Goal: Information Seeking & Learning: Compare options

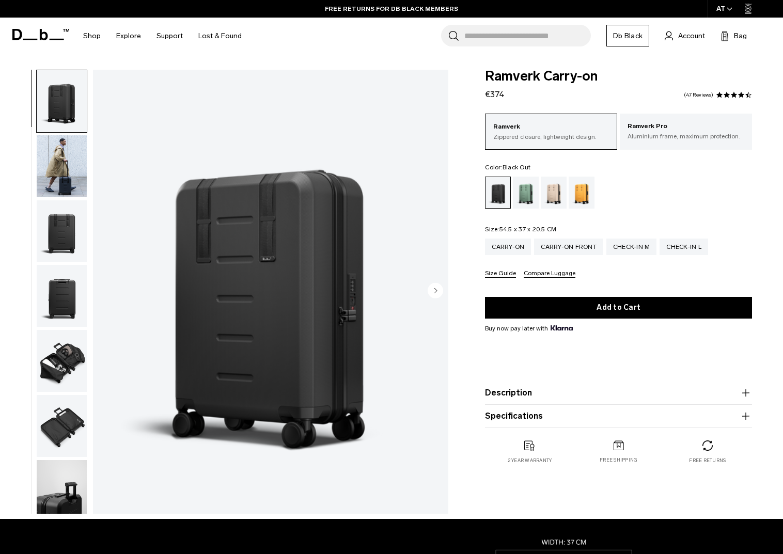
click at [435, 289] on icon "Next slide" at bounding box center [436, 290] width 3 height 5
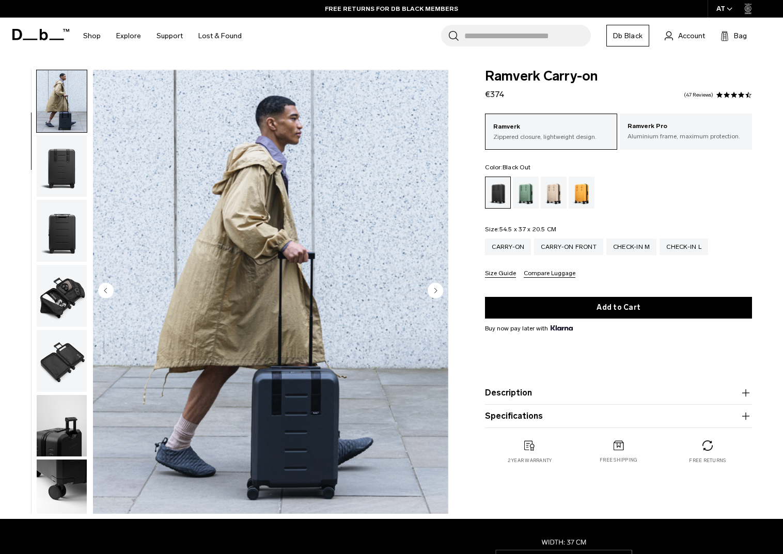
scroll to position [66, 0]
click at [435, 289] on icon "Next slide" at bounding box center [436, 290] width 3 height 5
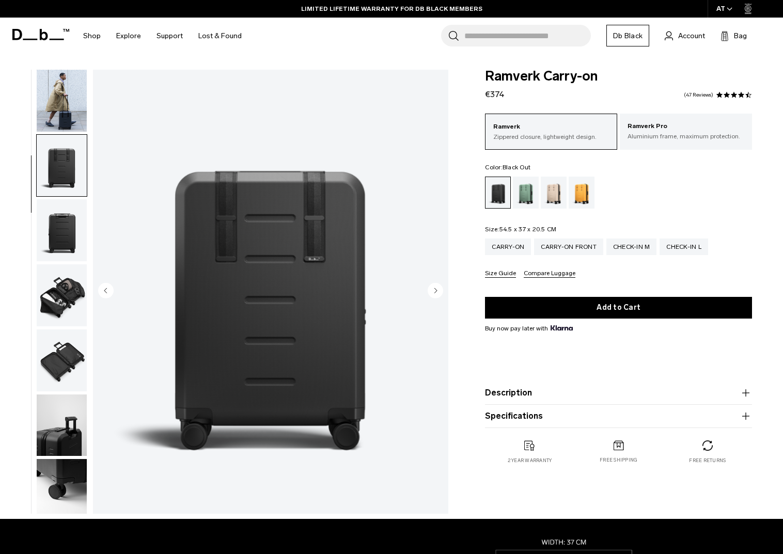
scroll to position [131, 0]
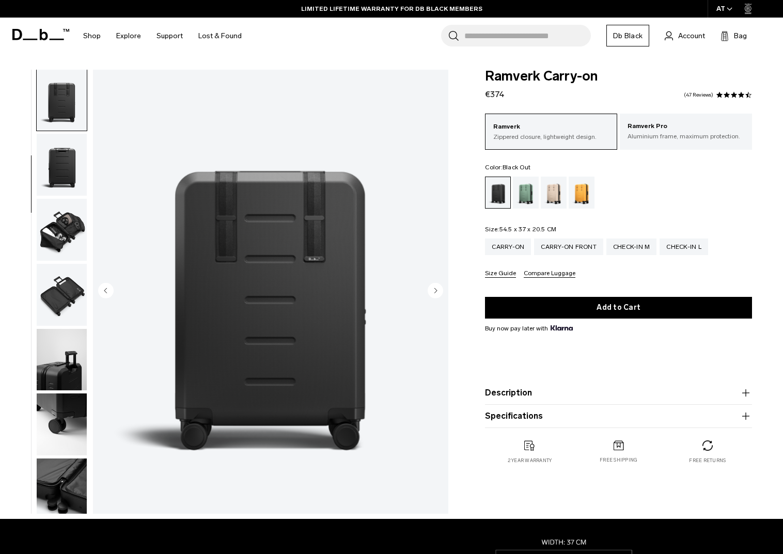
click at [435, 289] on icon "Next slide" at bounding box center [436, 290] width 3 height 5
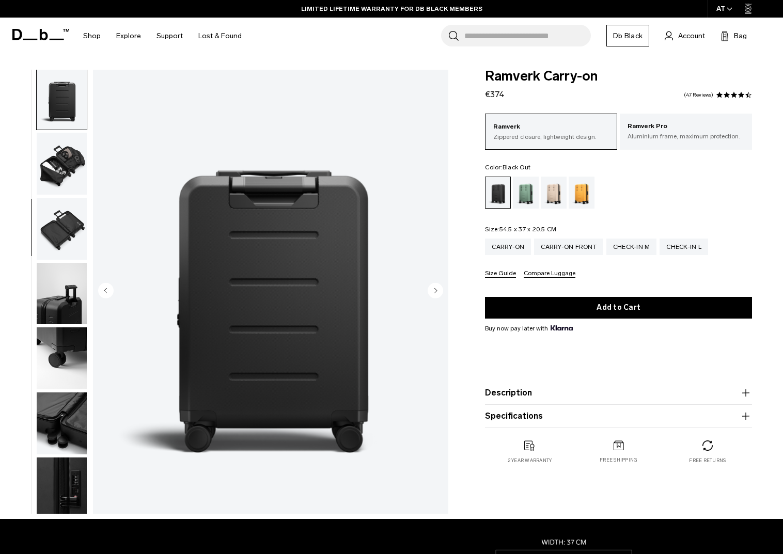
click at [435, 289] on icon "Next slide" at bounding box center [436, 290] width 3 height 5
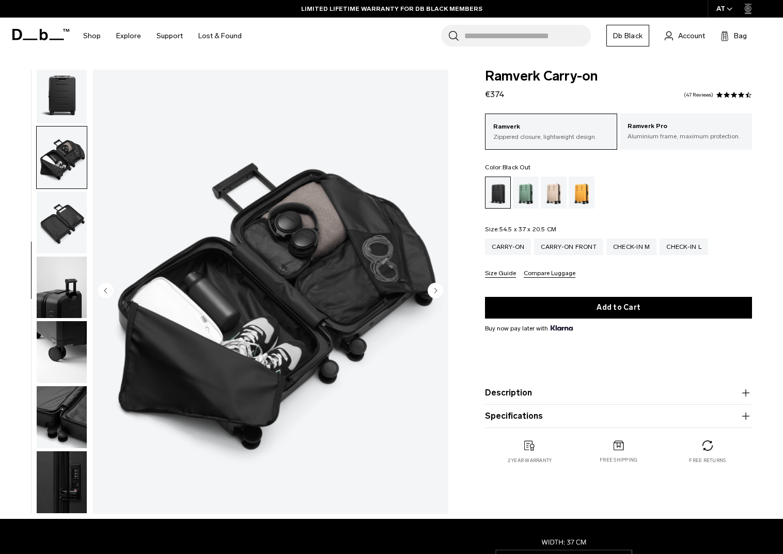
click at [435, 289] on icon "Next slide" at bounding box center [436, 290] width 3 height 5
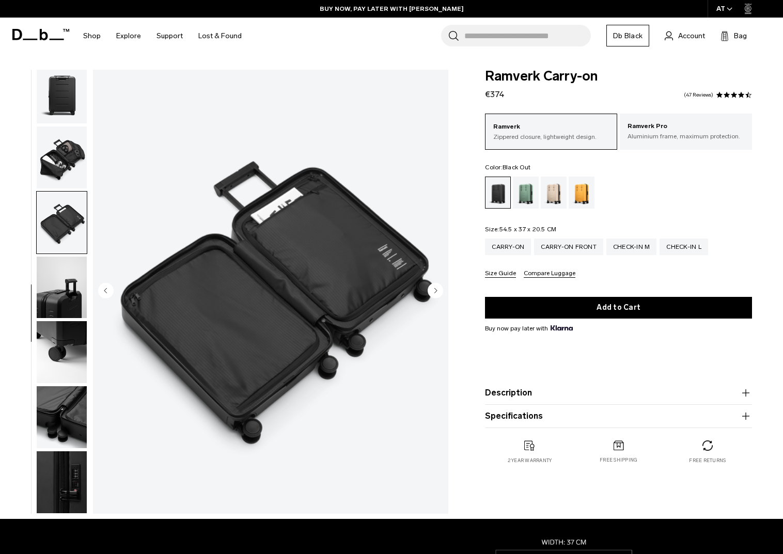
click at [435, 289] on icon "Next slide" at bounding box center [436, 290] width 3 height 5
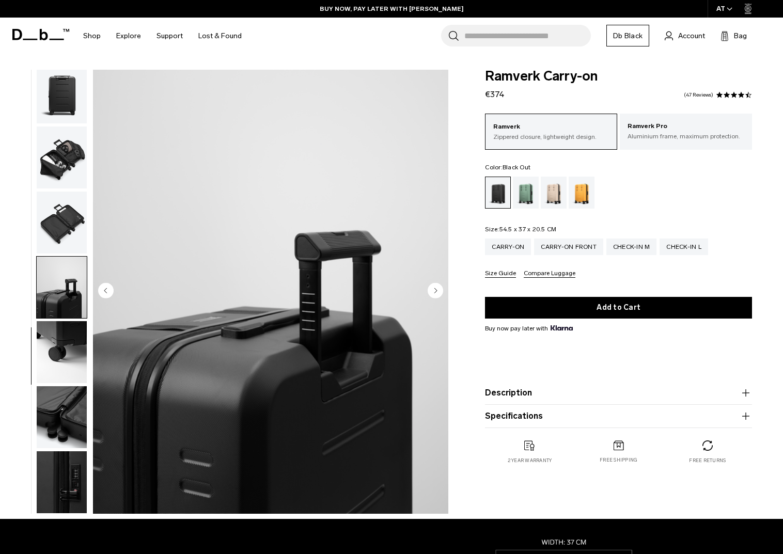
click at [435, 289] on icon "Next slide" at bounding box center [436, 290] width 3 height 5
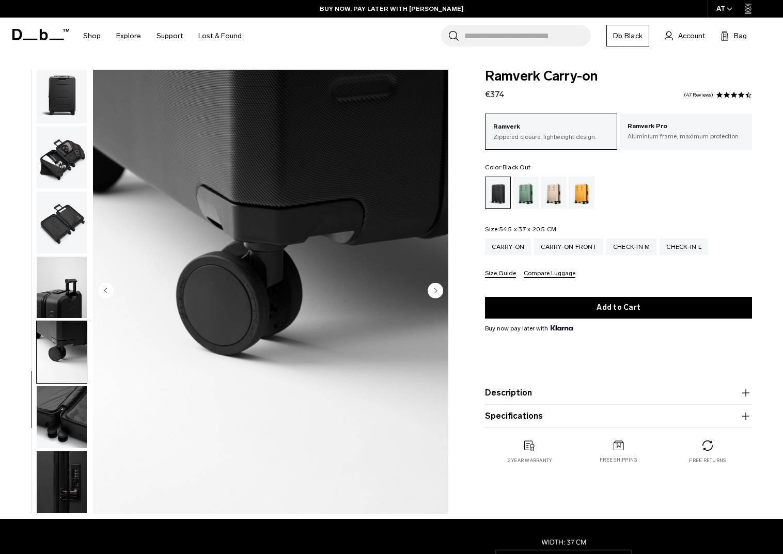
click at [435, 289] on icon "Next slide" at bounding box center [436, 290] width 3 height 5
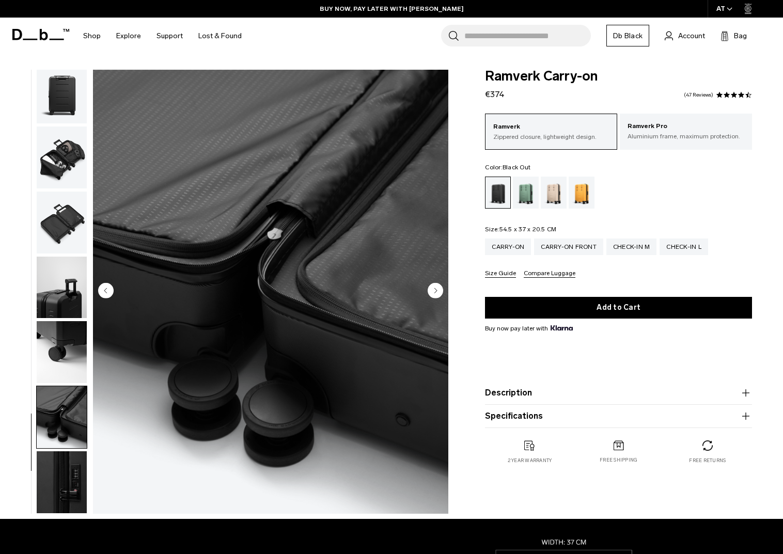
click at [435, 289] on icon "Next slide" at bounding box center [436, 290] width 3 height 5
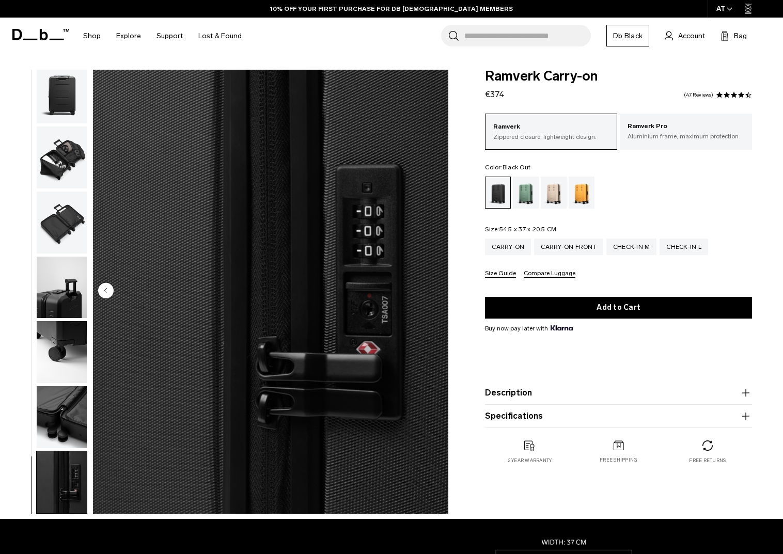
click at [435, 289] on img "10 / 10" at bounding box center [270, 292] width 355 height 444
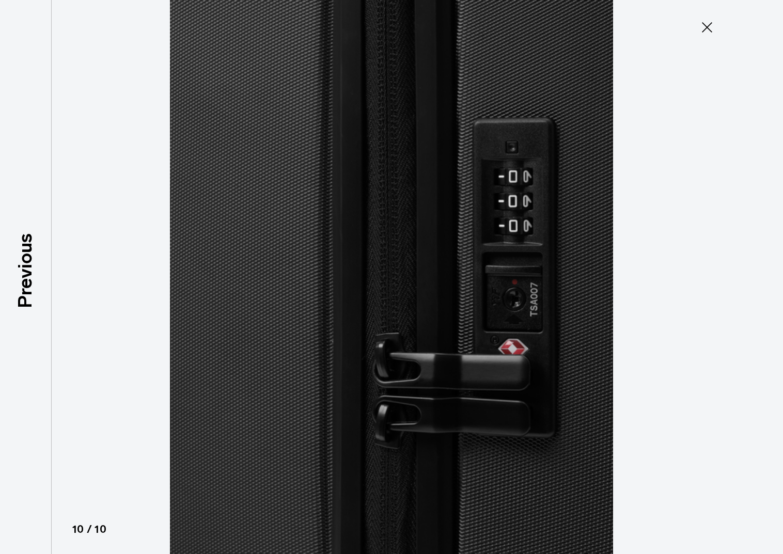
click at [708, 26] on icon at bounding box center [707, 27] width 10 height 10
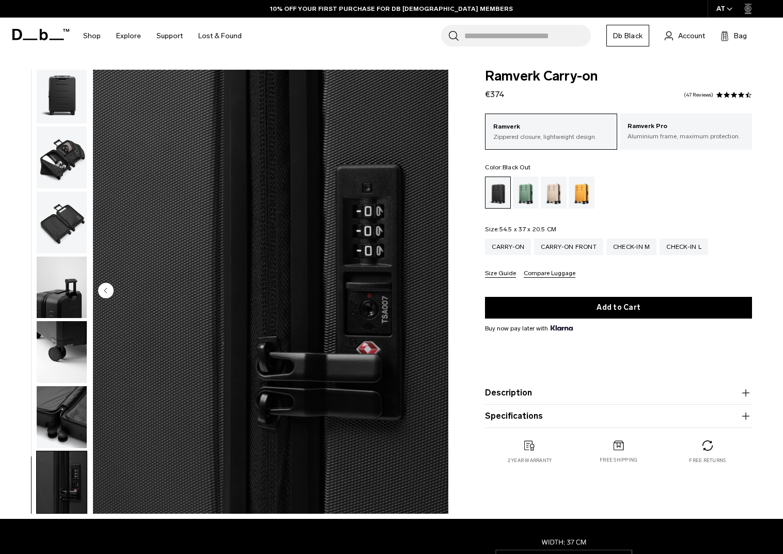
click at [528, 273] on button "Compare Luggage" at bounding box center [550, 274] width 52 height 8
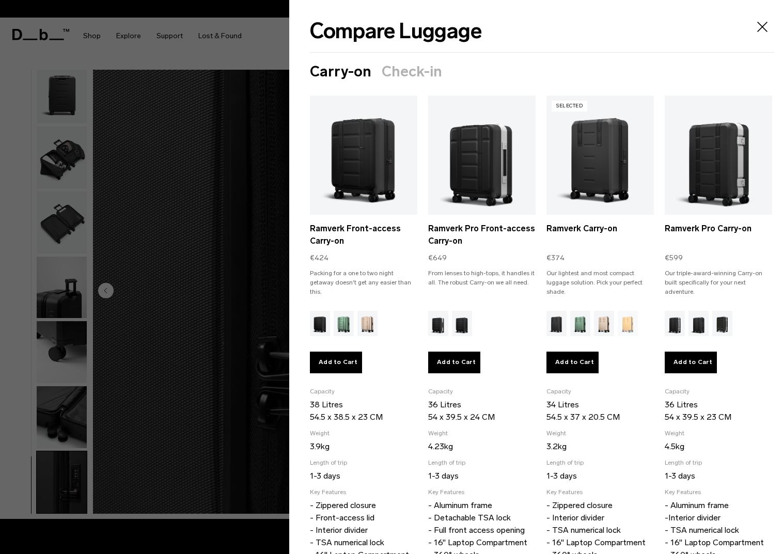
click at [769, 25] on icon "Close" at bounding box center [762, 27] width 17 height 17
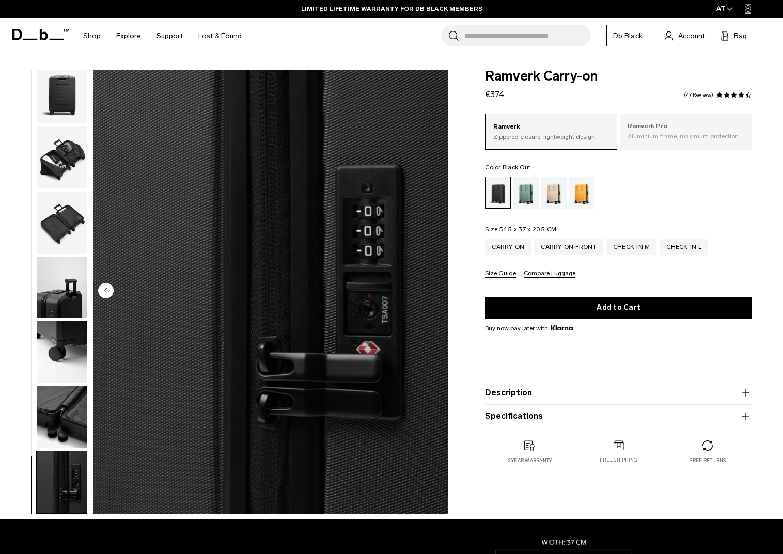
click at [652, 122] on p "Ramverk Pro" at bounding box center [685, 126] width 117 height 10
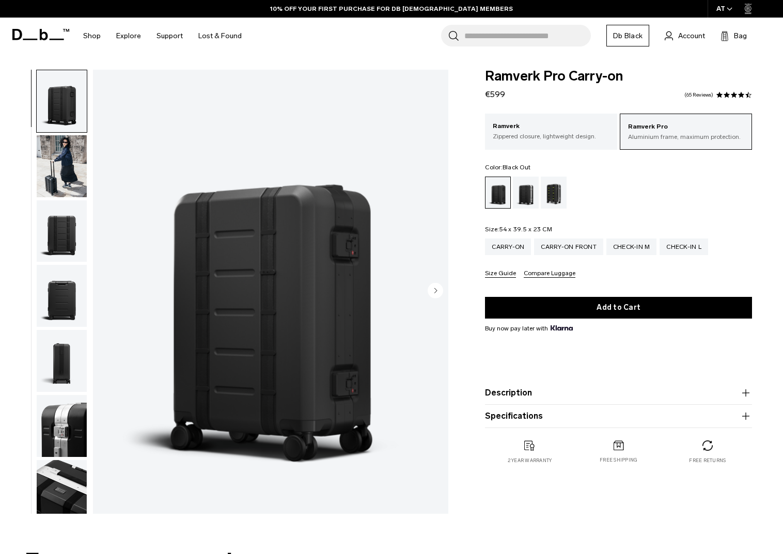
click at [76, 163] on img "button" at bounding box center [62, 166] width 50 height 62
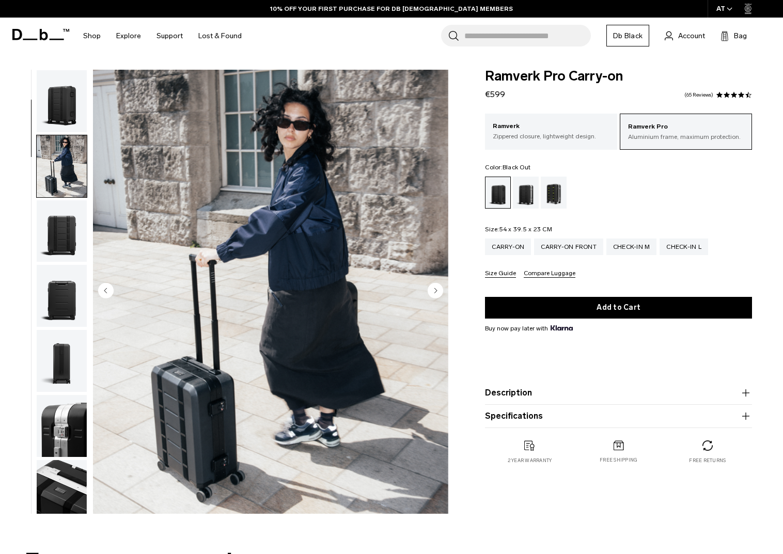
scroll to position [66, 0]
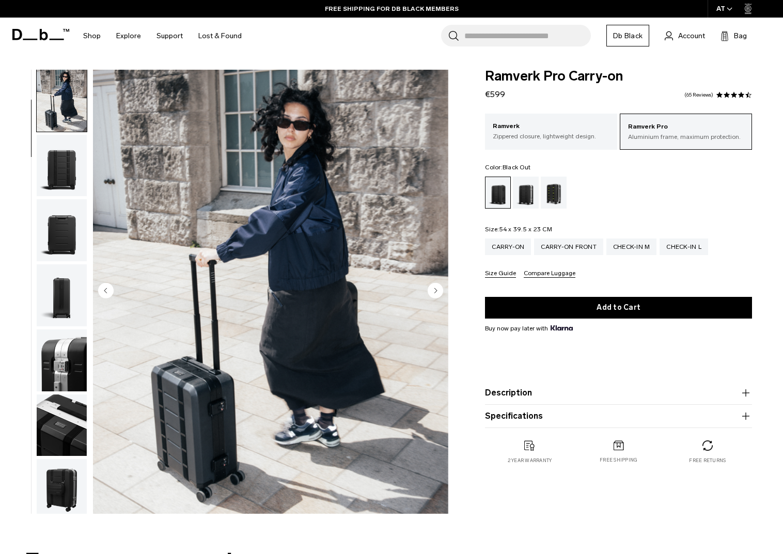
click at [69, 242] on img "button" at bounding box center [62, 230] width 50 height 62
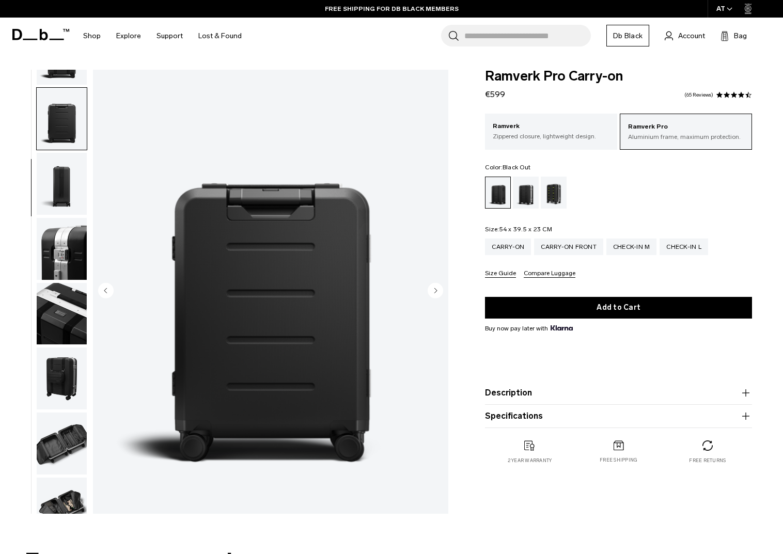
scroll to position [197, 0]
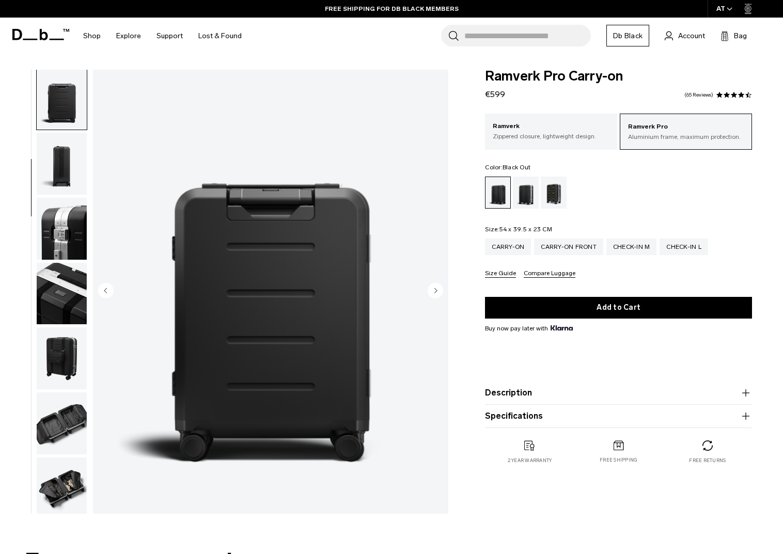
click at [69, 242] on img "button" at bounding box center [62, 229] width 50 height 62
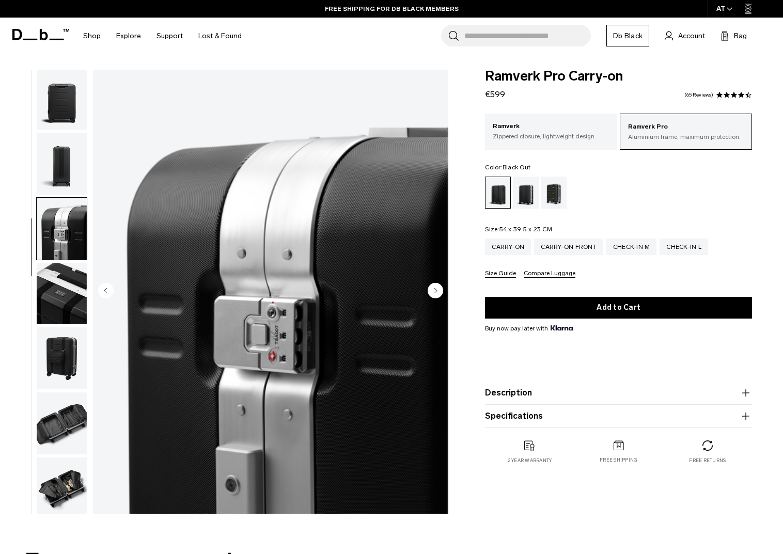
scroll to position [328, 0]
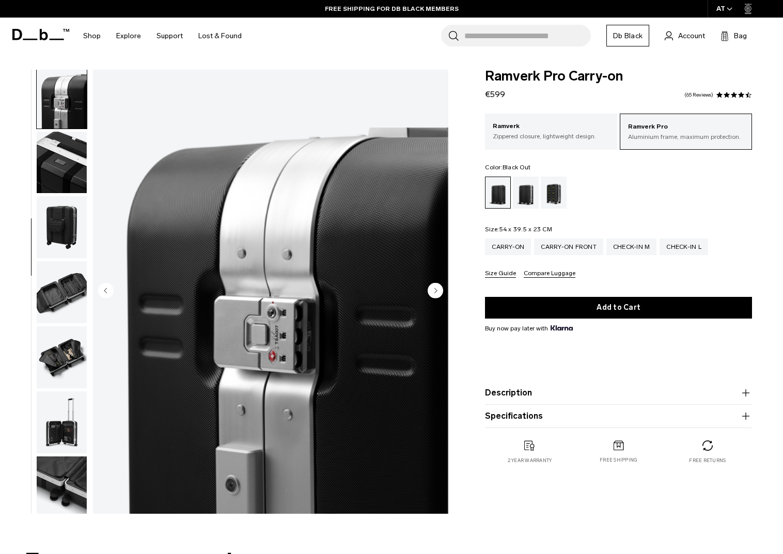
click at [69, 242] on img "button" at bounding box center [62, 227] width 50 height 62
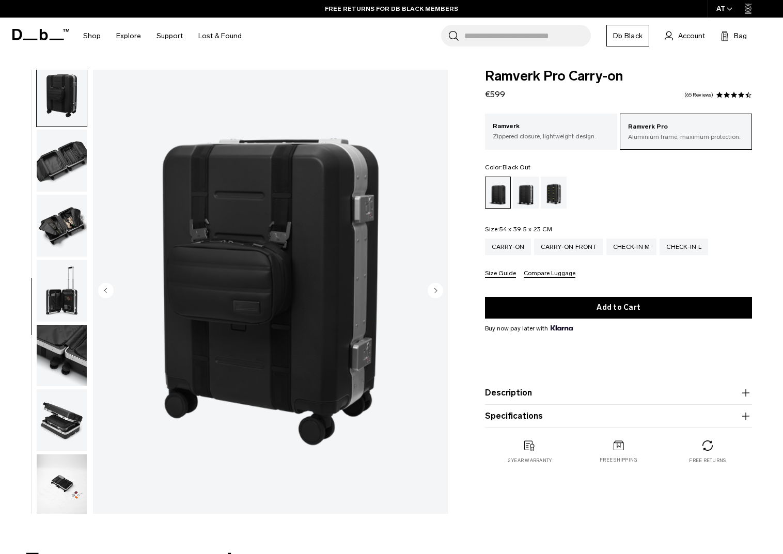
click at [61, 215] on img "button" at bounding box center [62, 226] width 50 height 62
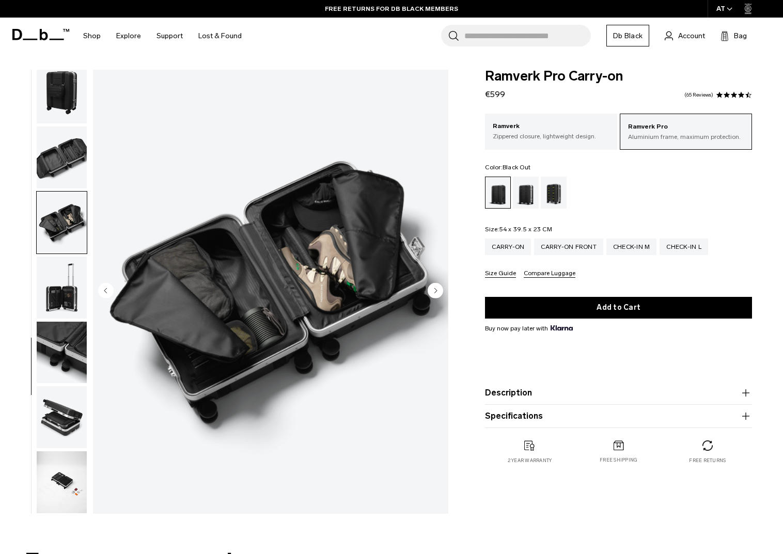
click at [66, 270] on img "button" at bounding box center [62, 288] width 50 height 62
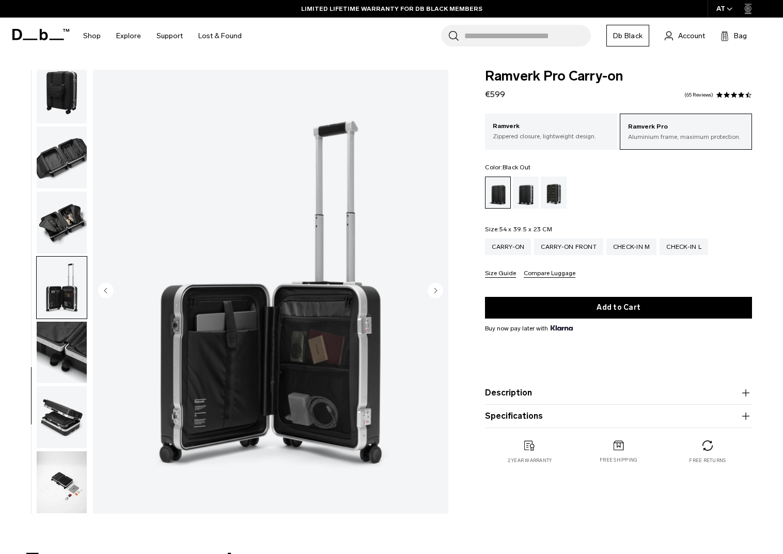
click at [63, 356] on img "button" at bounding box center [62, 353] width 50 height 62
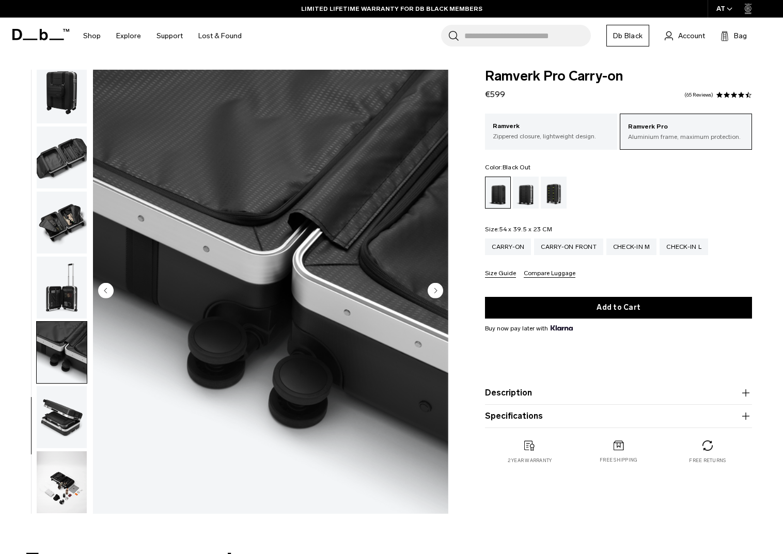
click at [61, 464] on img "button" at bounding box center [62, 482] width 50 height 62
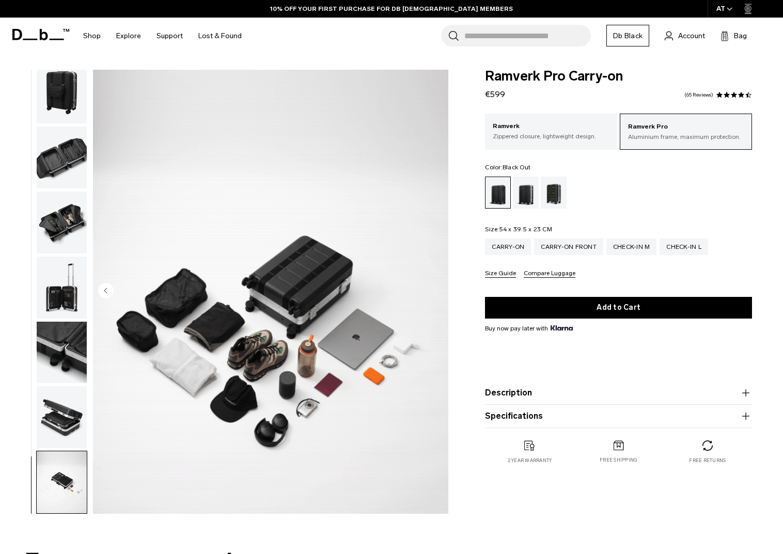
scroll to position [0, 0]
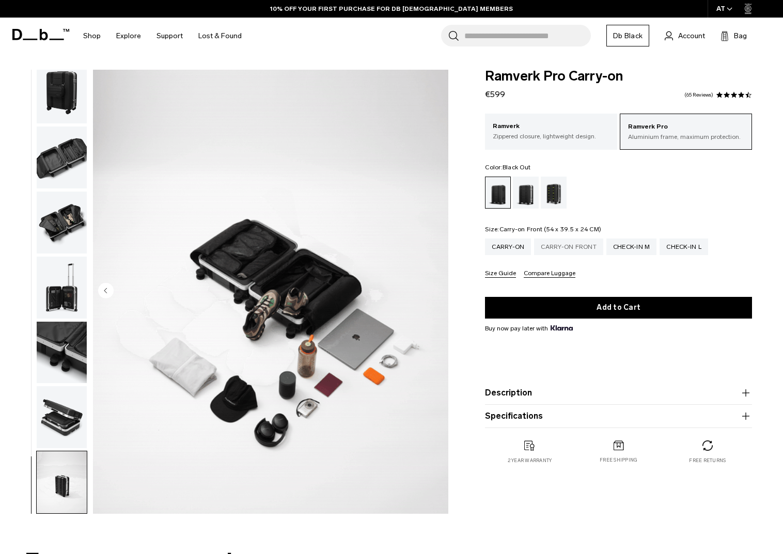
click at [565, 249] on div "Carry-on Front" at bounding box center [568, 247] width 69 height 17
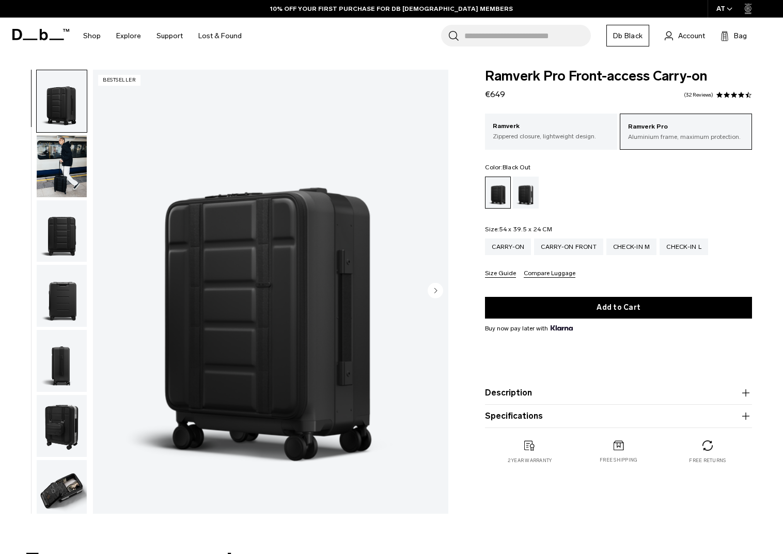
click at [55, 164] on img "button" at bounding box center [62, 166] width 50 height 62
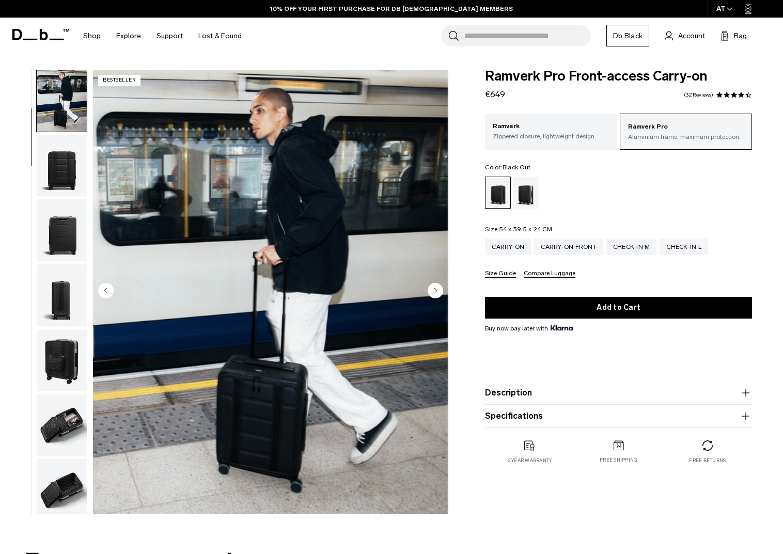
click at [57, 182] on img "button" at bounding box center [62, 166] width 50 height 62
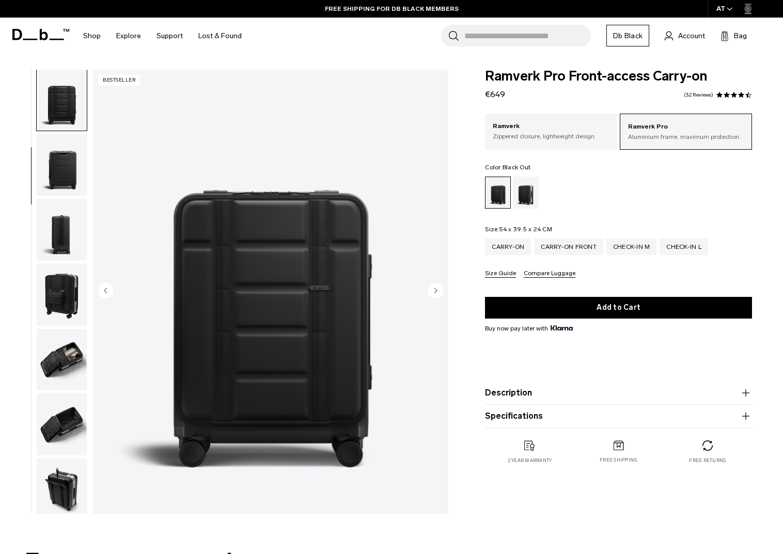
click at [57, 182] on img "button" at bounding box center [62, 165] width 50 height 62
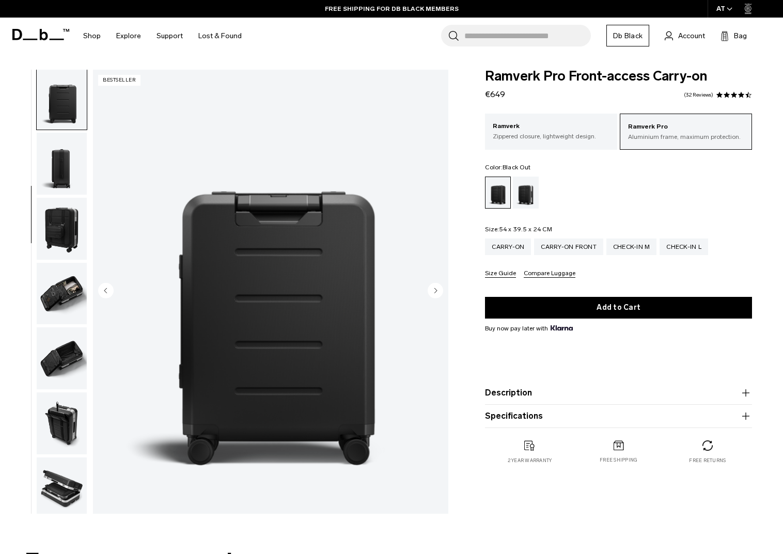
click at [57, 185] on img "button" at bounding box center [62, 164] width 50 height 62
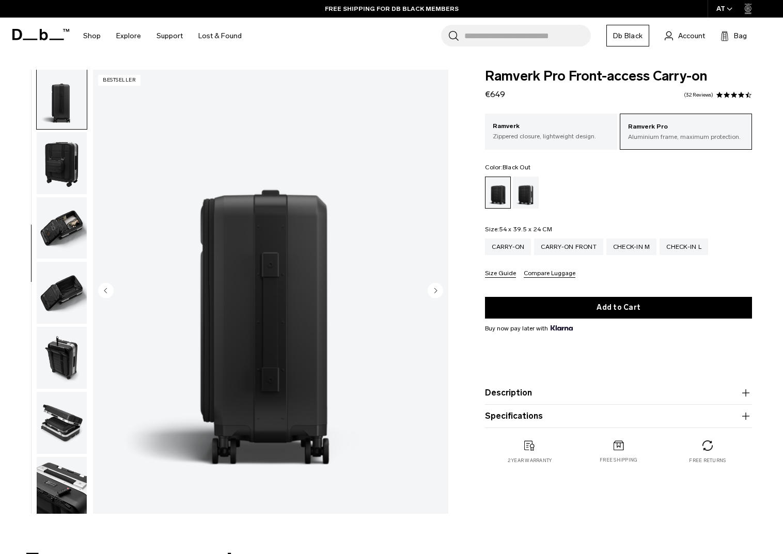
click at [65, 218] on img "button" at bounding box center [62, 228] width 50 height 62
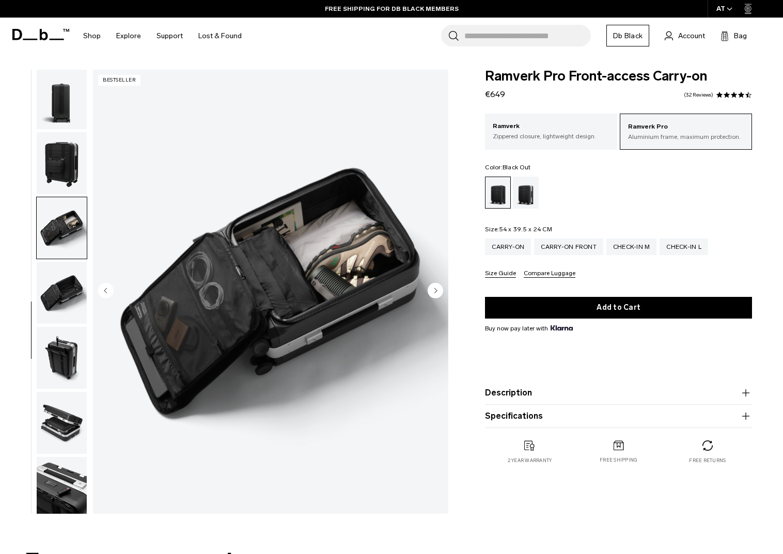
scroll to position [277, 0]
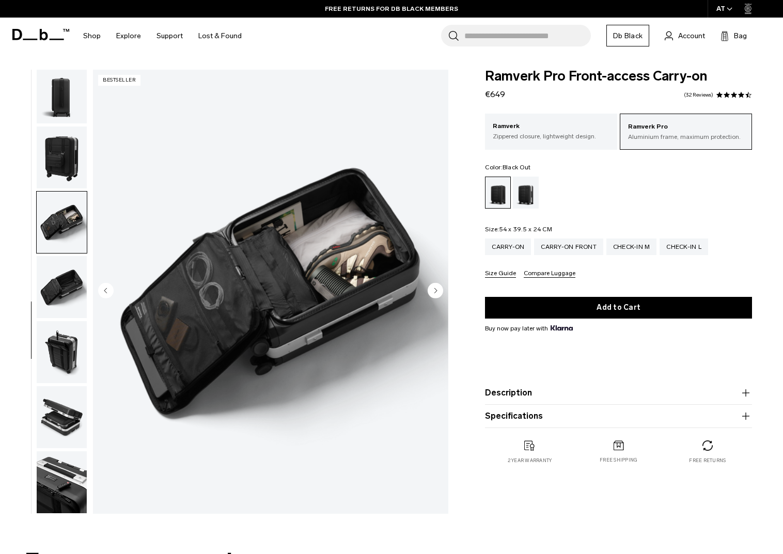
click at [60, 275] on img "button" at bounding box center [62, 287] width 50 height 62
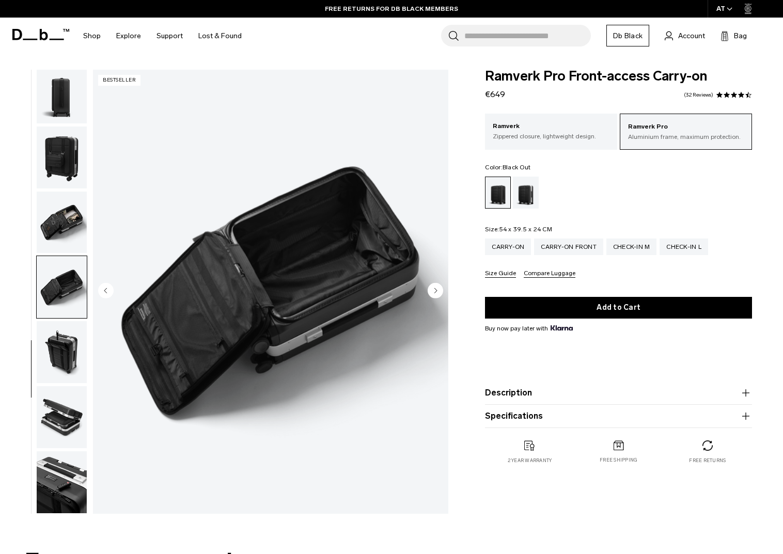
click at [77, 330] on img "button" at bounding box center [62, 352] width 50 height 62
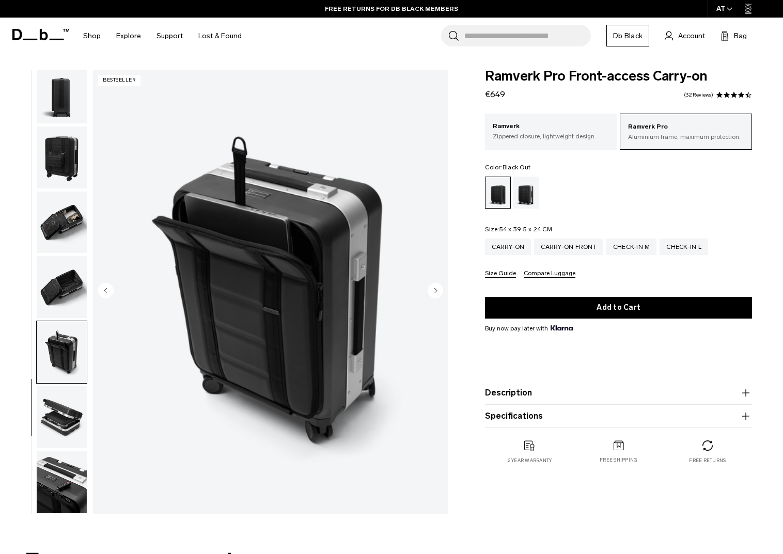
click at [65, 423] on img "button" at bounding box center [62, 417] width 50 height 62
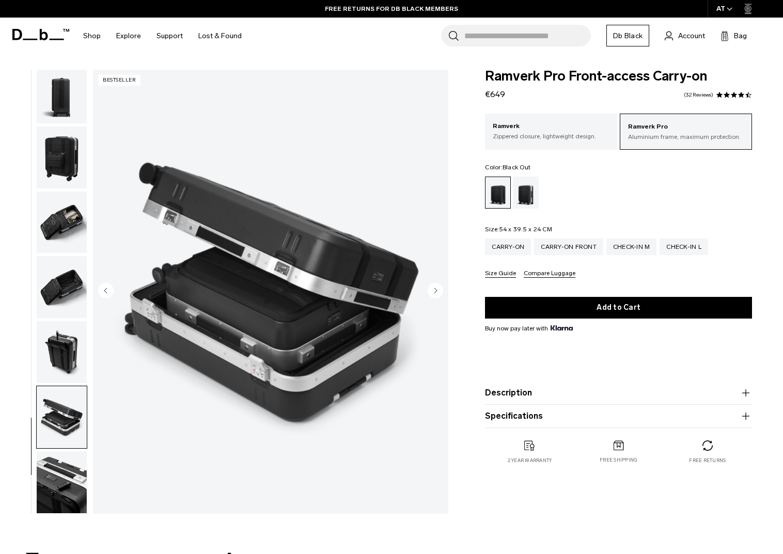
click at [59, 473] on img "button" at bounding box center [62, 482] width 50 height 62
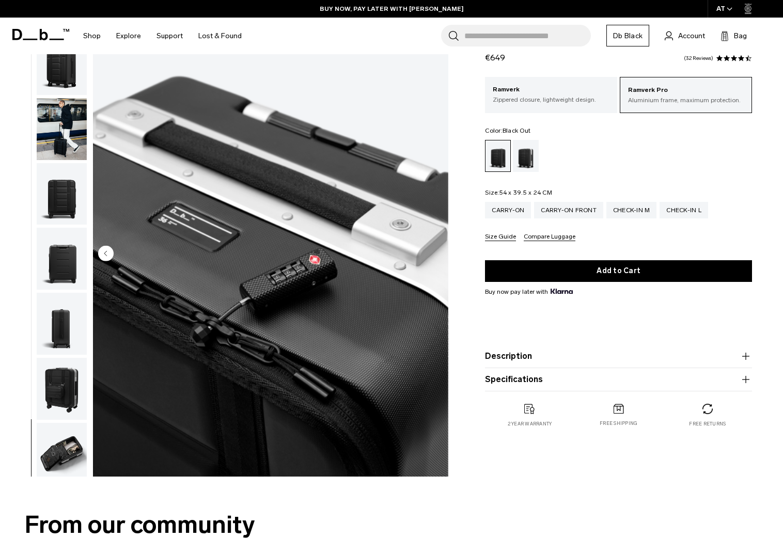
scroll to position [0, 0]
click at [551, 88] on p "Ramverk" at bounding box center [551, 90] width 117 height 10
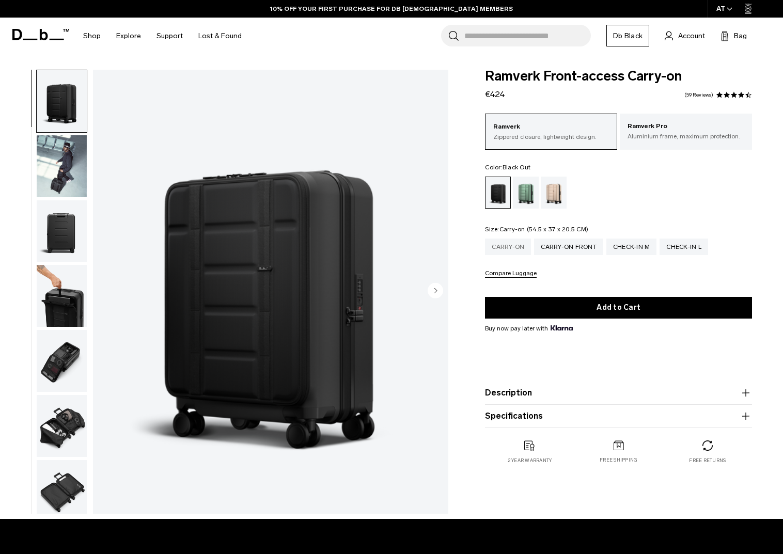
click at [505, 249] on div "Carry-on" at bounding box center [508, 247] width 46 height 17
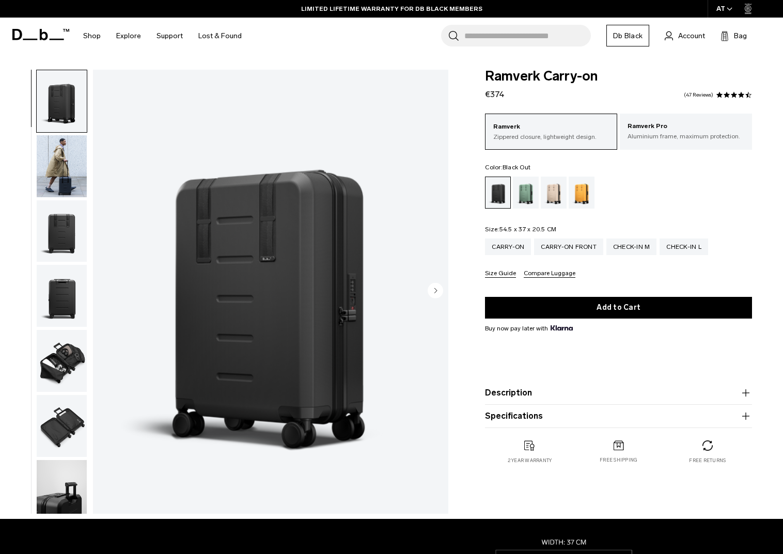
scroll to position [19, 0]
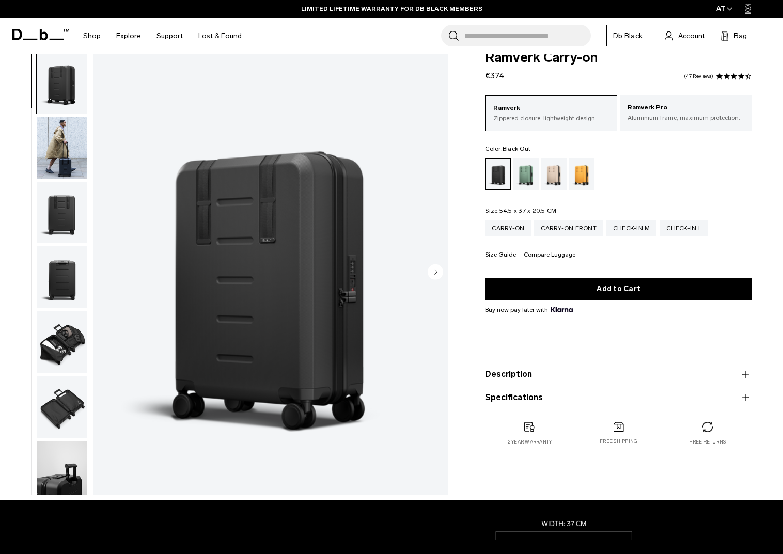
click at [493, 257] on button "Size Guide" at bounding box center [500, 255] width 31 height 8
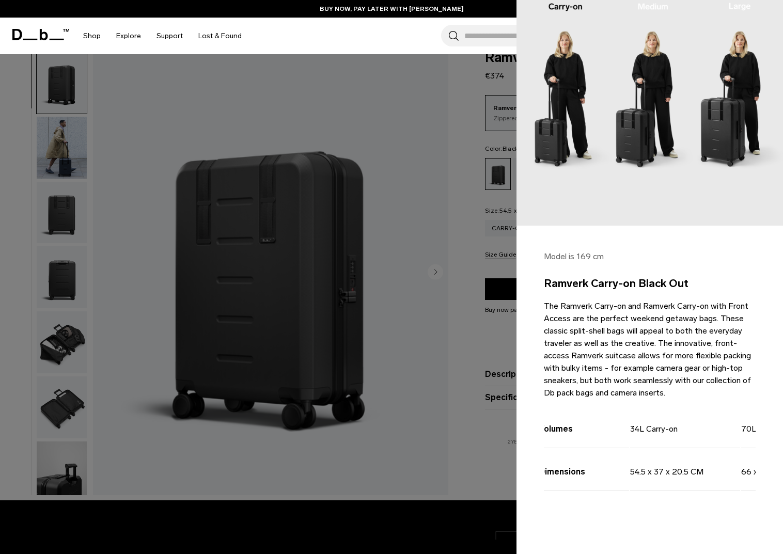
scroll to position [0, 0]
click at [491, 367] on div at bounding box center [391, 277] width 783 height 554
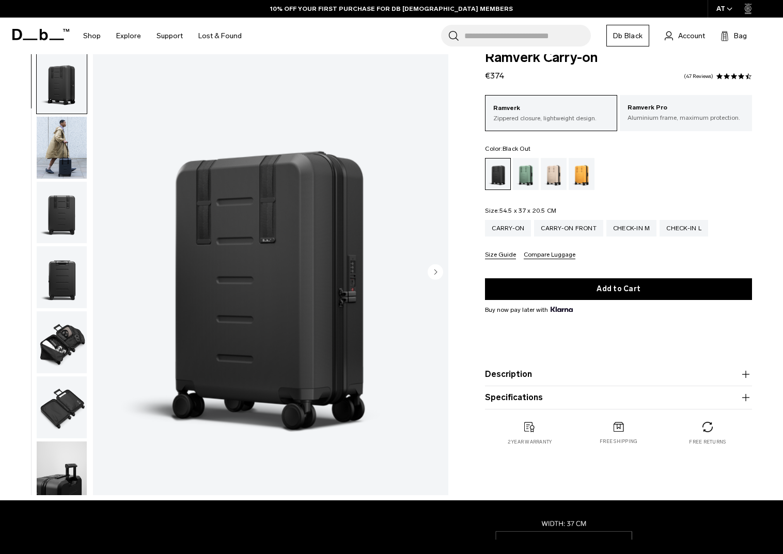
scroll to position [56, 0]
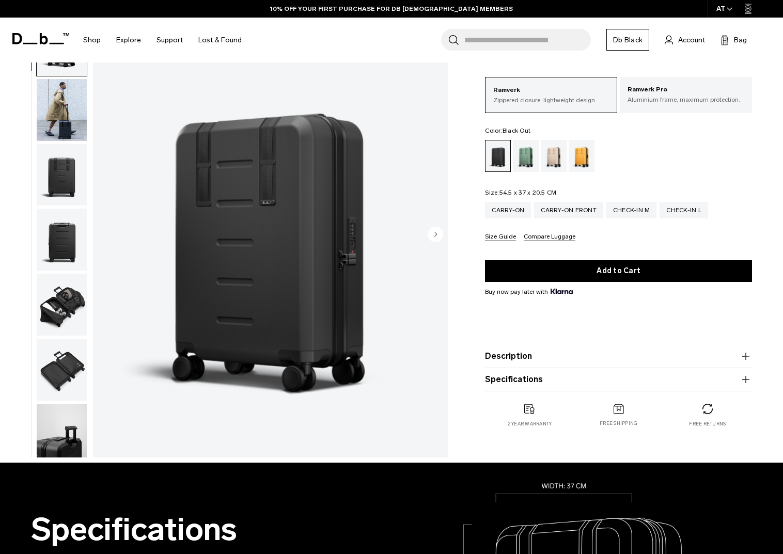
click at [506, 360] on button "Description" at bounding box center [618, 356] width 267 height 12
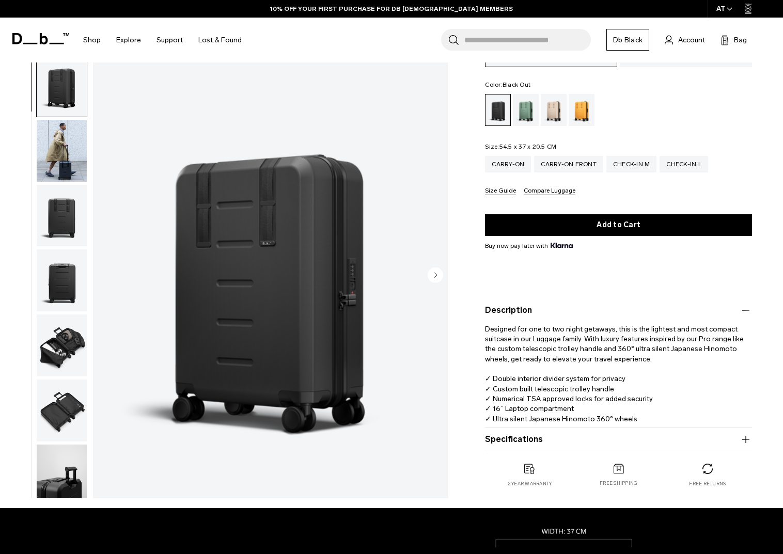
scroll to position [87, 0]
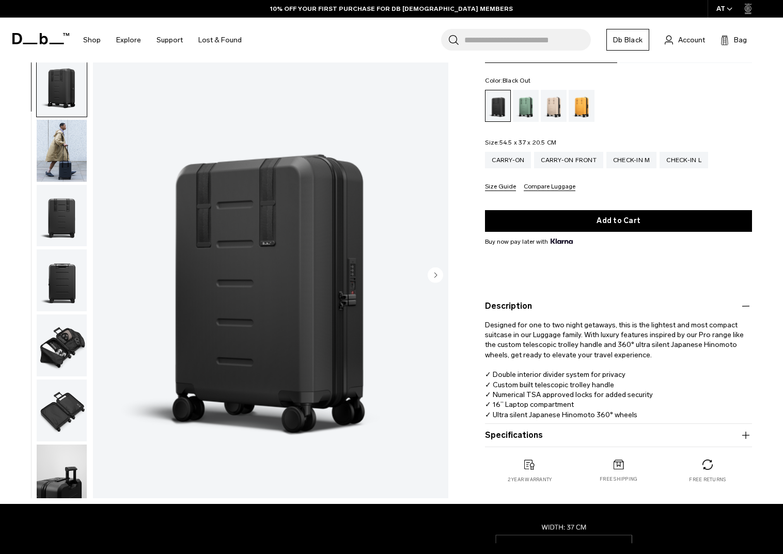
click at [69, 151] on img "button" at bounding box center [62, 151] width 50 height 62
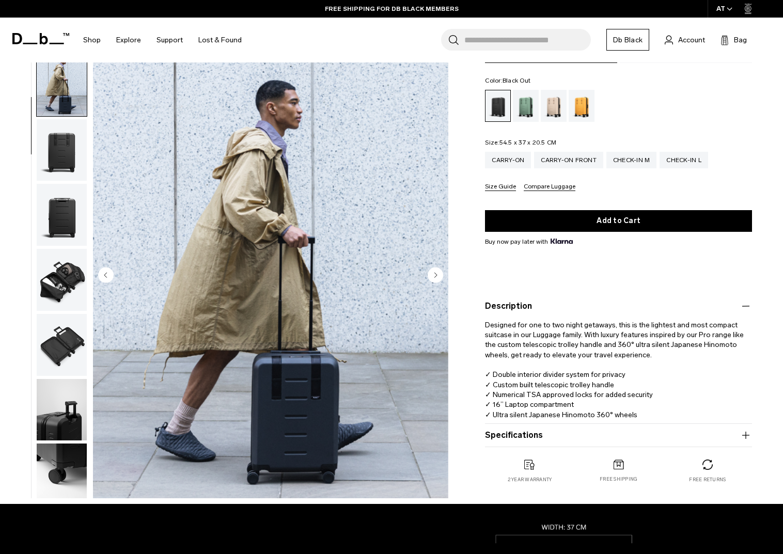
click at [69, 151] on img "button" at bounding box center [62, 150] width 50 height 62
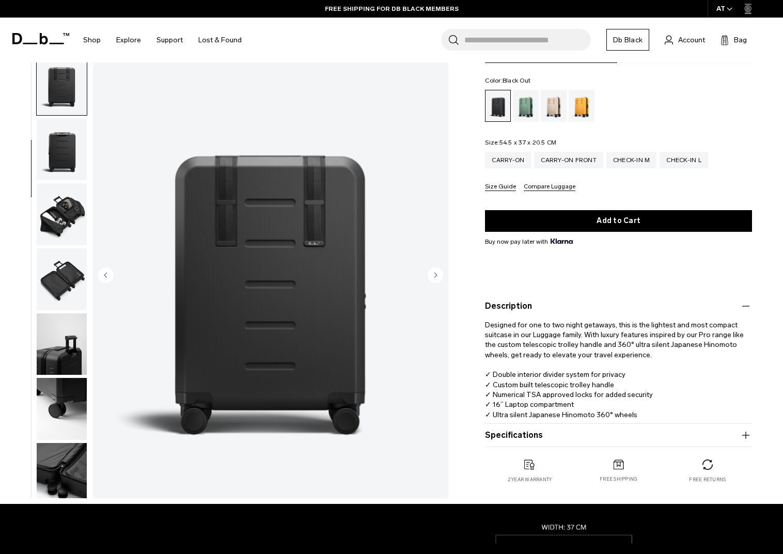
click at [69, 151] on img "button" at bounding box center [62, 149] width 50 height 62
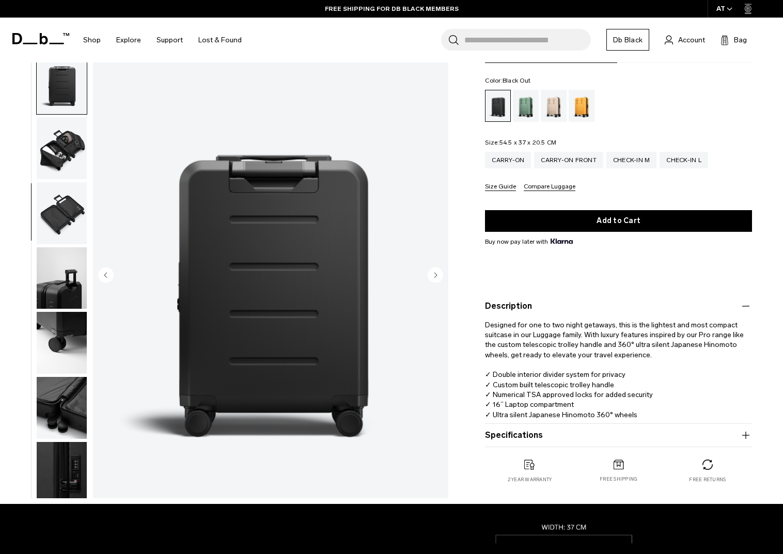
click at [69, 151] on img "button" at bounding box center [62, 148] width 50 height 62
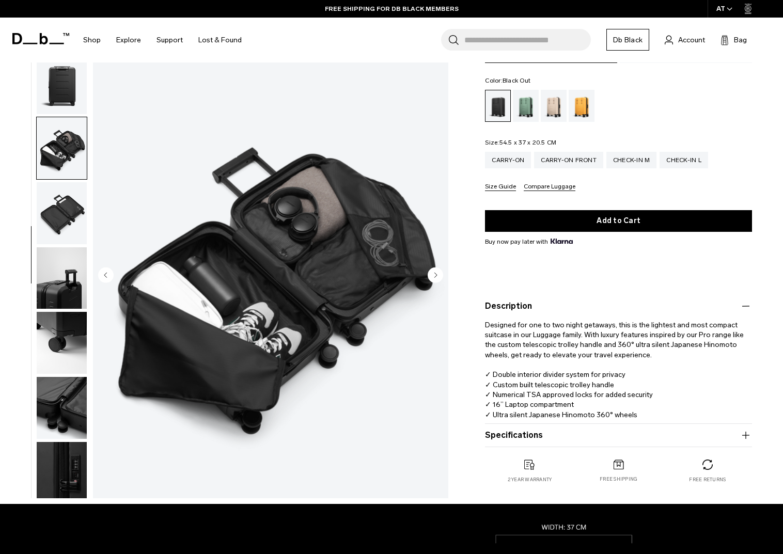
scroll to position [211, 0]
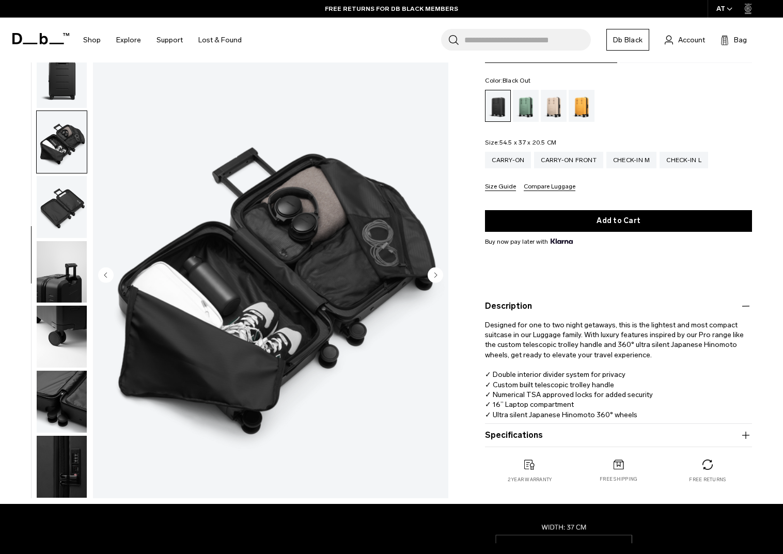
click at [62, 197] on img "button" at bounding box center [62, 207] width 50 height 62
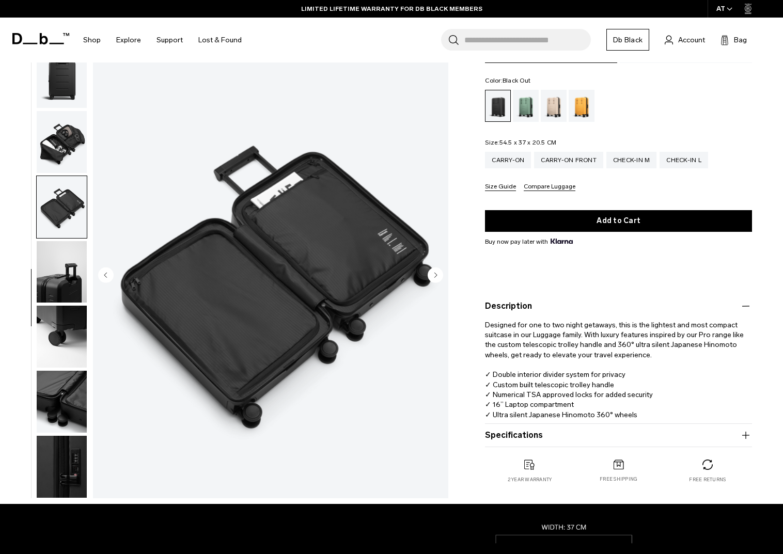
click at [60, 248] on img "button" at bounding box center [62, 272] width 50 height 62
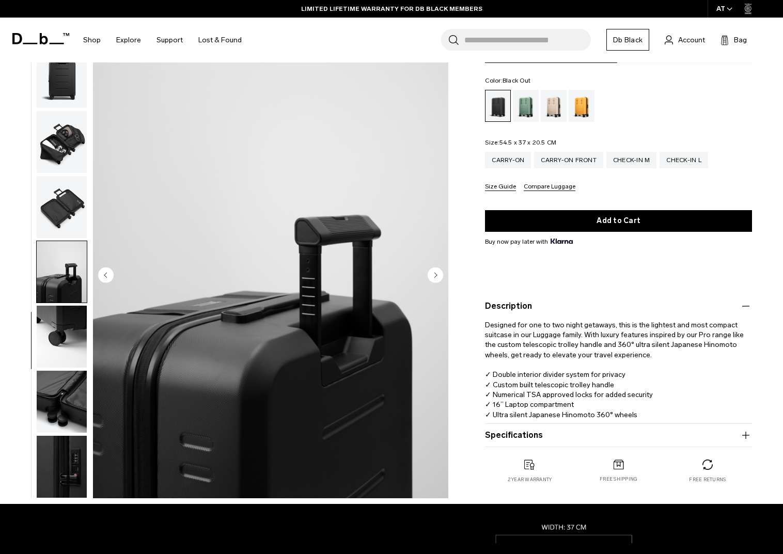
click at [59, 326] on img "button" at bounding box center [62, 337] width 50 height 62
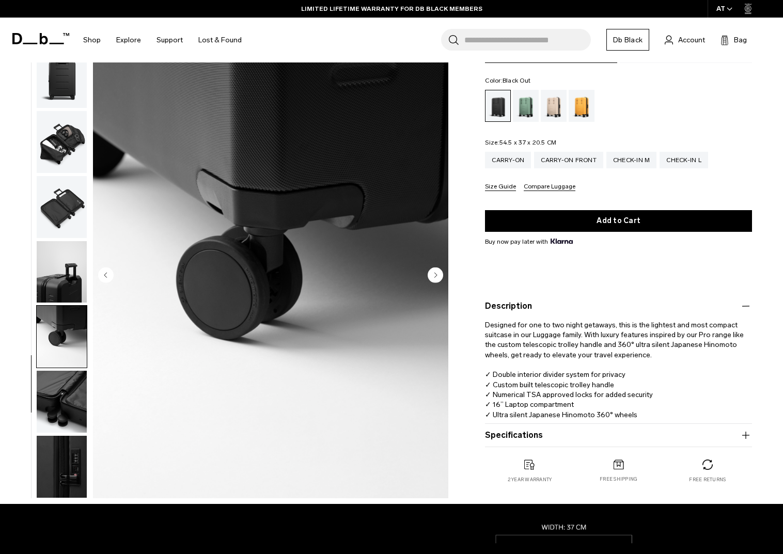
click at [57, 391] on img "button" at bounding box center [62, 402] width 50 height 62
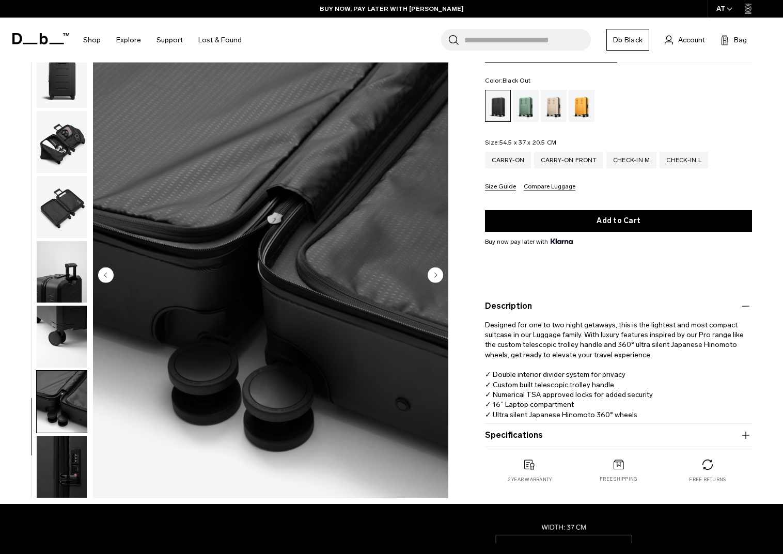
click at [507, 432] on button "Specifications" at bounding box center [618, 435] width 267 height 12
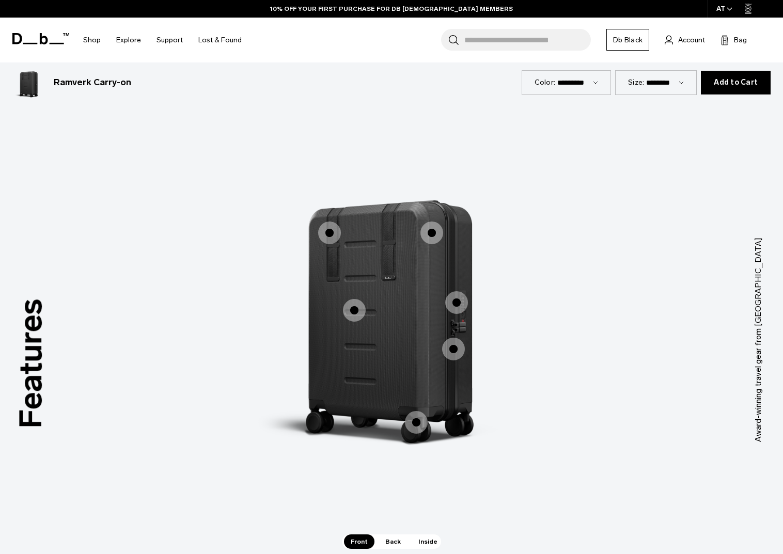
scroll to position [934, 0]
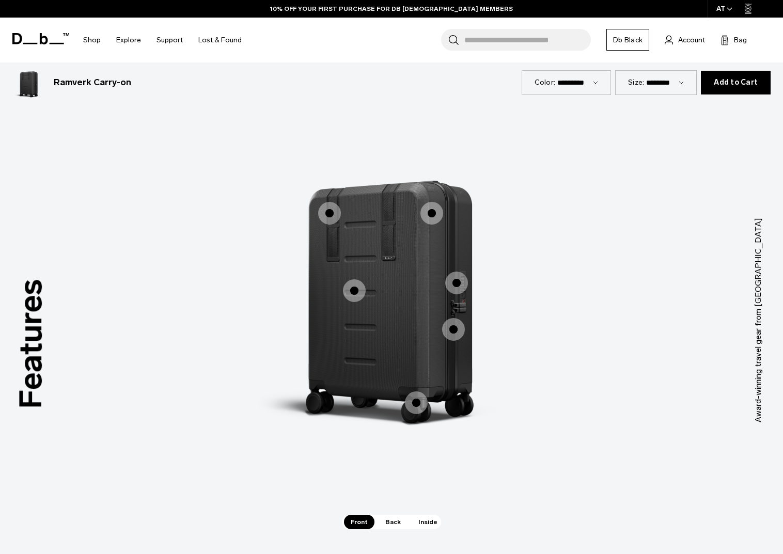
click at [355, 291] on span "1 / 3" at bounding box center [354, 290] width 23 height 23
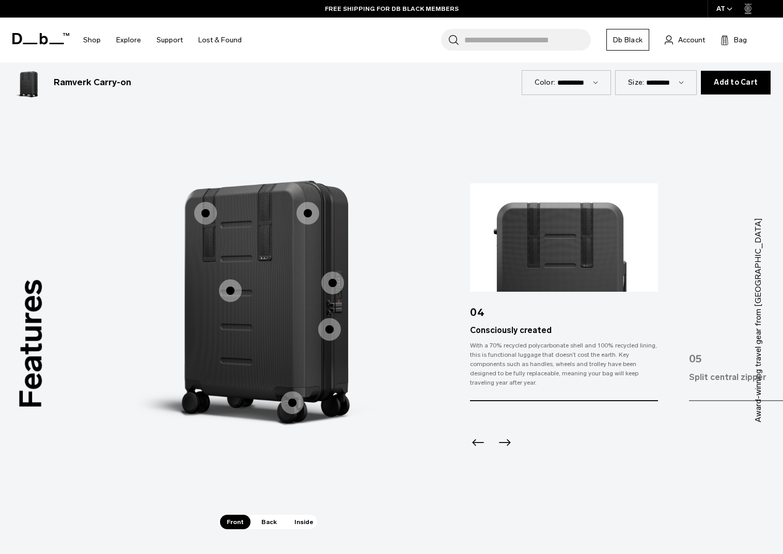
click at [502, 441] on icon "Next slide" at bounding box center [505, 442] width 12 height 7
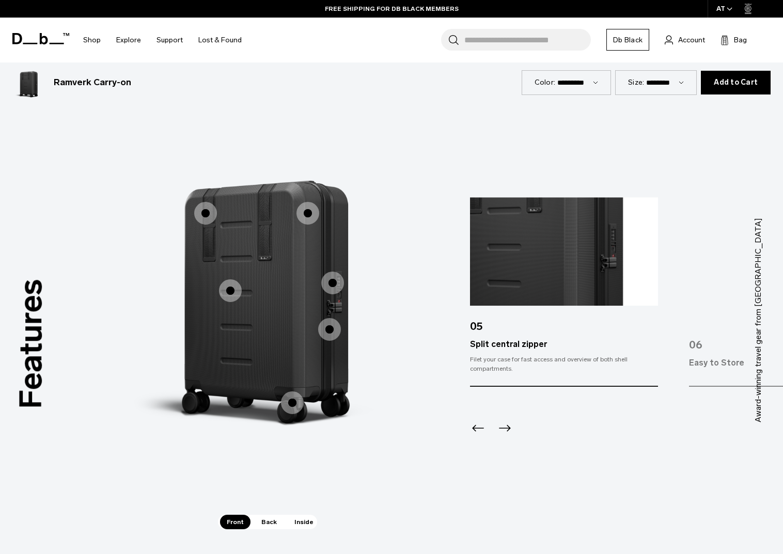
click at [507, 425] on icon "Next slide" at bounding box center [505, 428] width 12 height 7
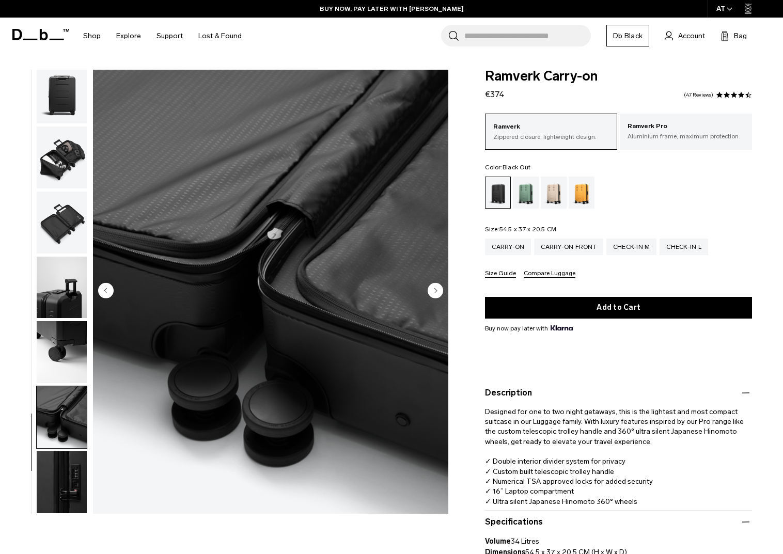
click at [74, 99] on img "button" at bounding box center [62, 92] width 50 height 62
